Goal: Task Accomplishment & Management: Manage account settings

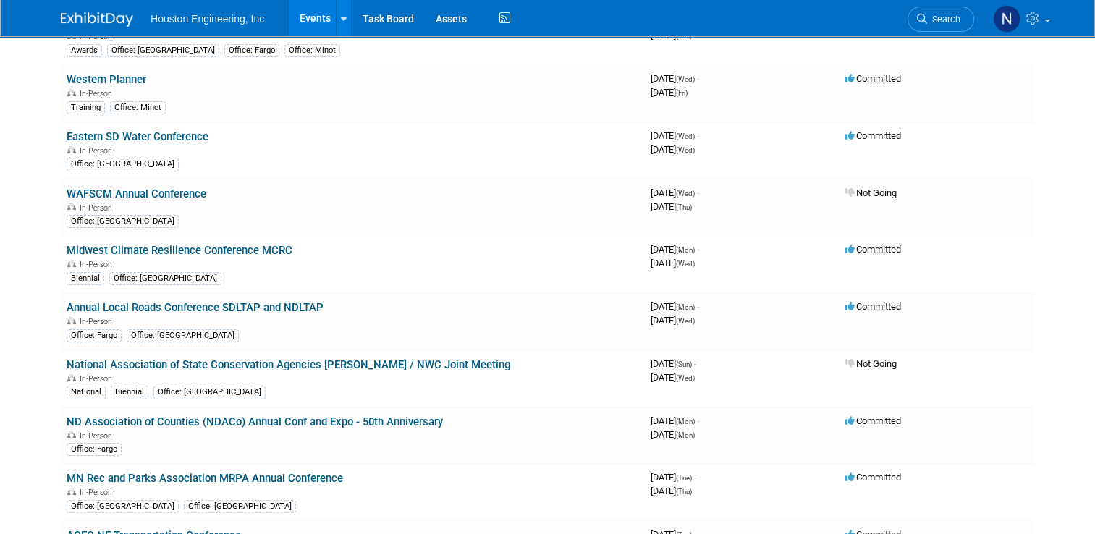
scroll to position [217, 0]
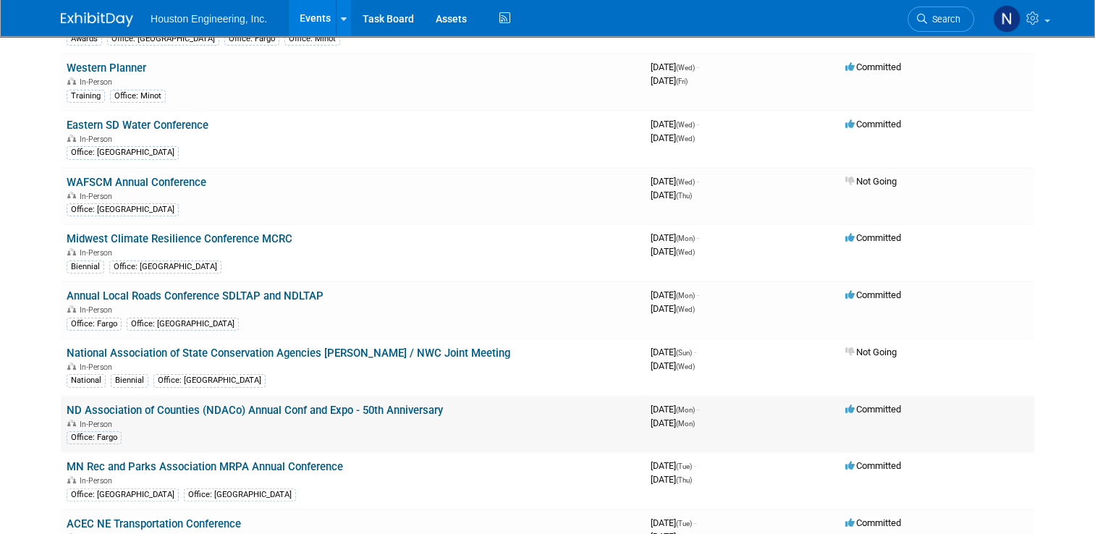
click at [256, 406] on link "ND Association of Counties (NDACo) Annual Conf and Expo - 50th Anniversary" at bounding box center [255, 410] width 376 height 13
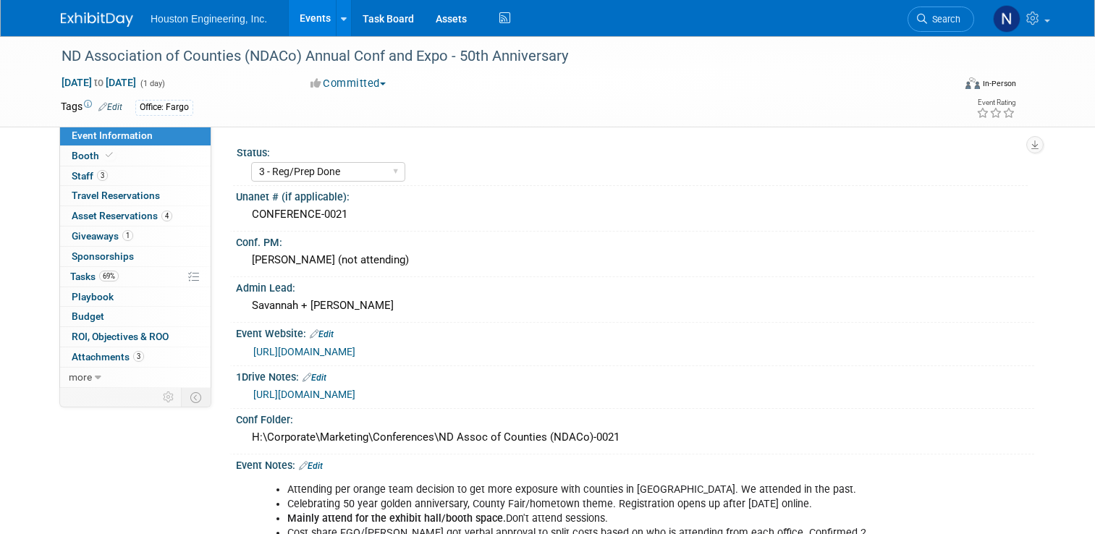
select select "3 - Reg/Prep Done"
select select "No"
select select "Transportation"
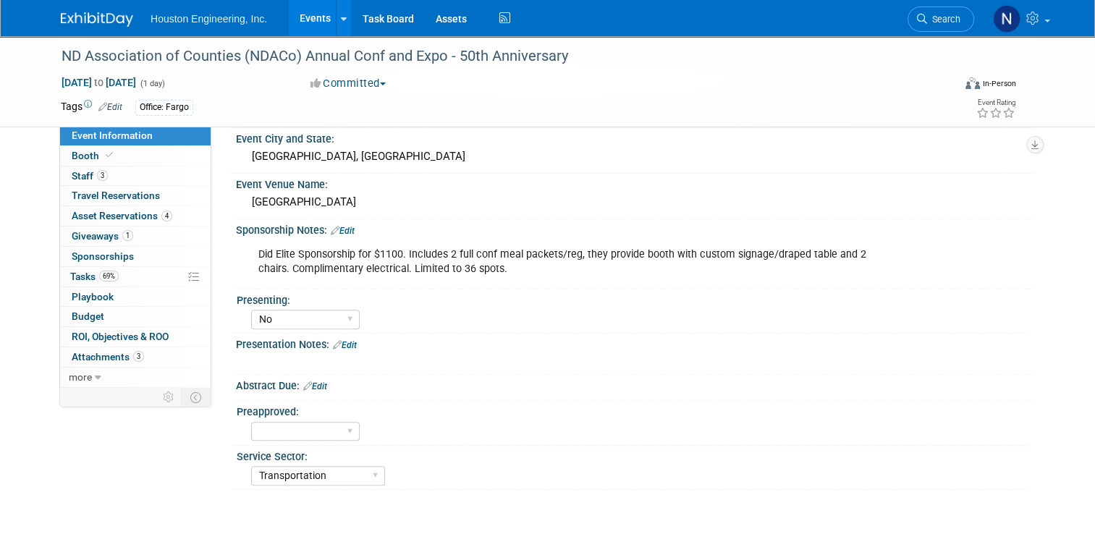
scroll to position [579, 0]
